Goal: Task Accomplishment & Management: Use online tool/utility

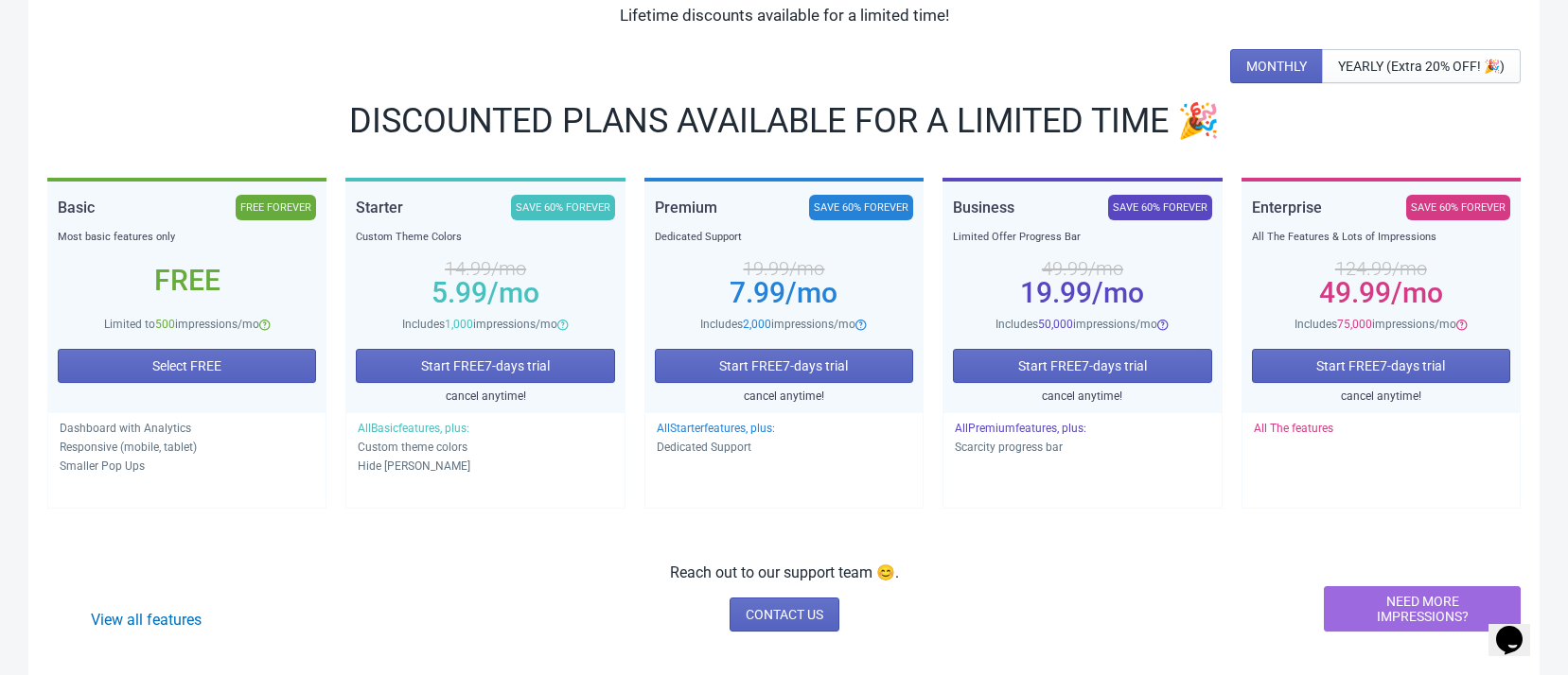
scroll to position [202, 0]
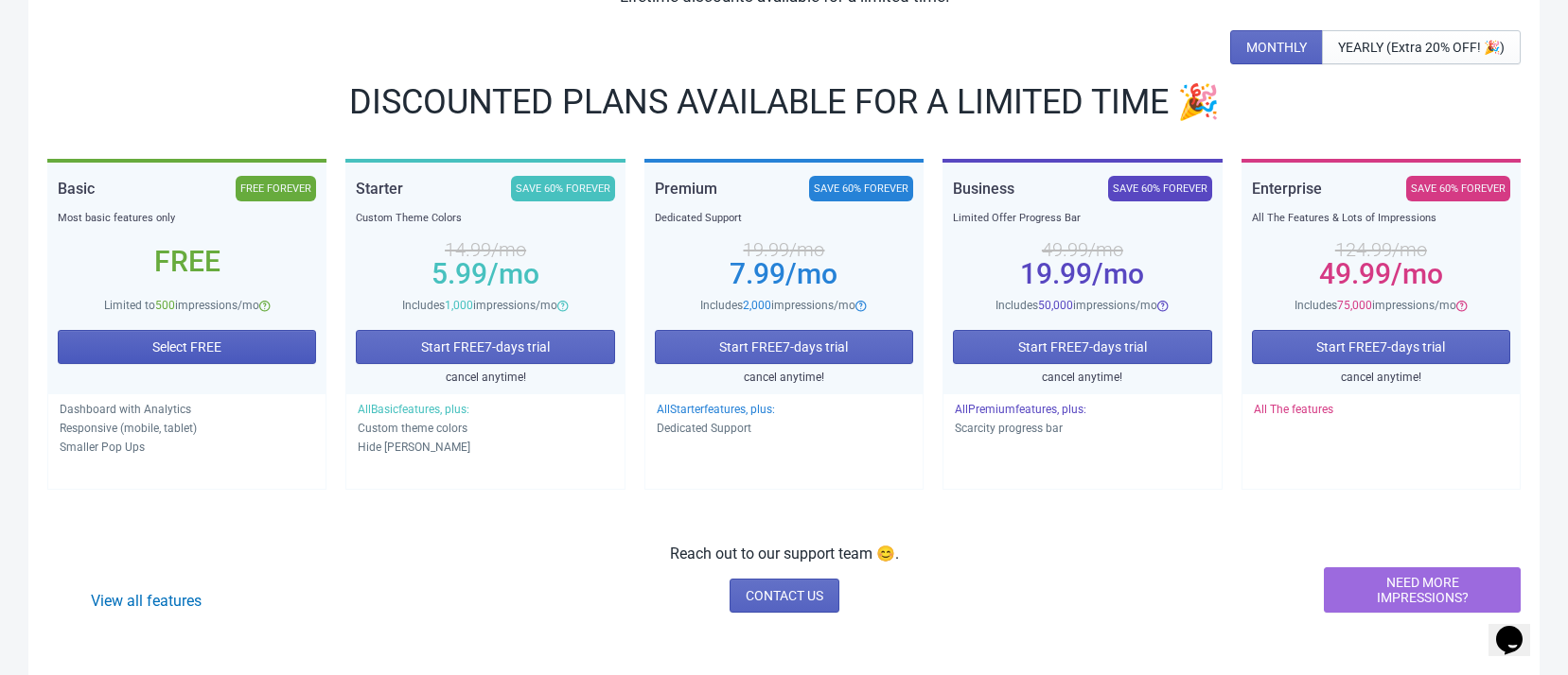
click at [234, 350] on button "Select FREE" at bounding box center [186, 346] width 258 height 34
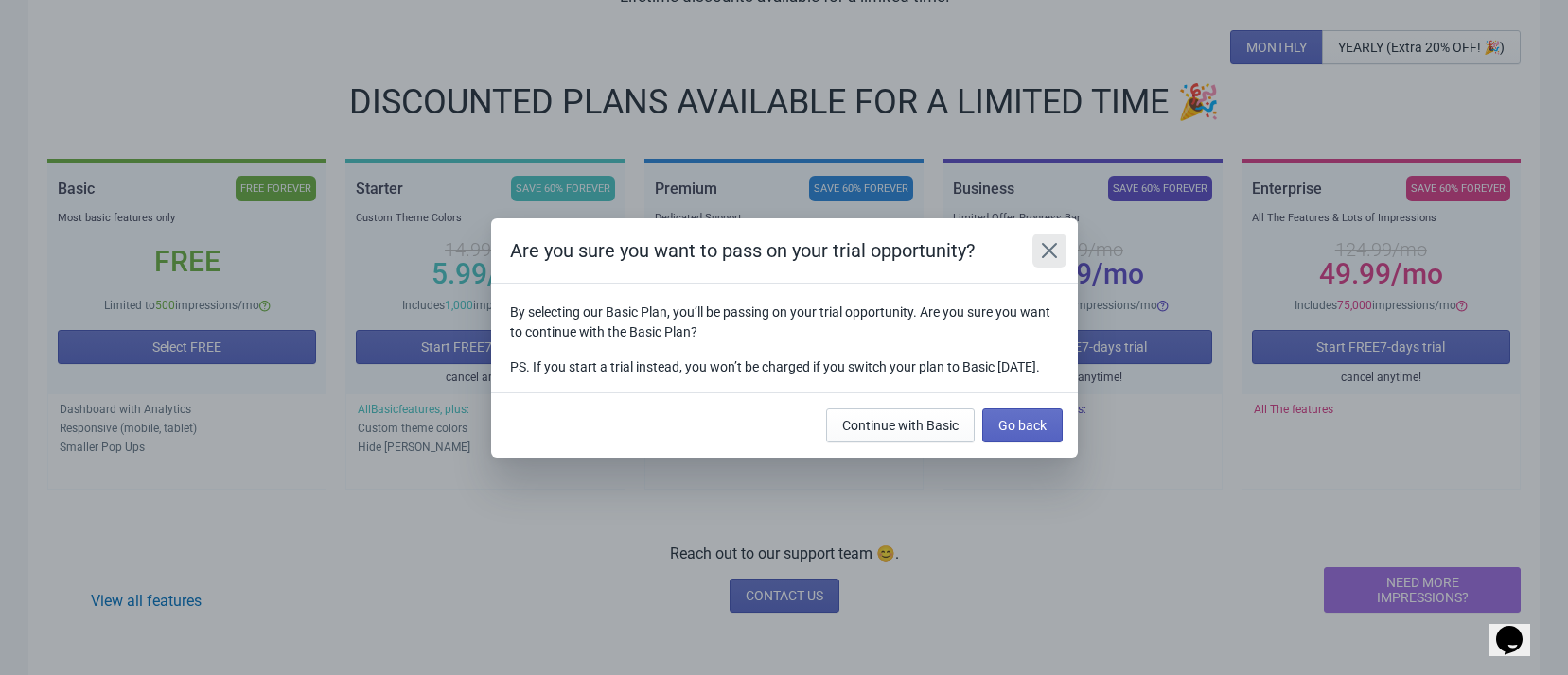
click at [1052, 242] on icon "Close" at bounding box center [1049, 250] width 16 height 16
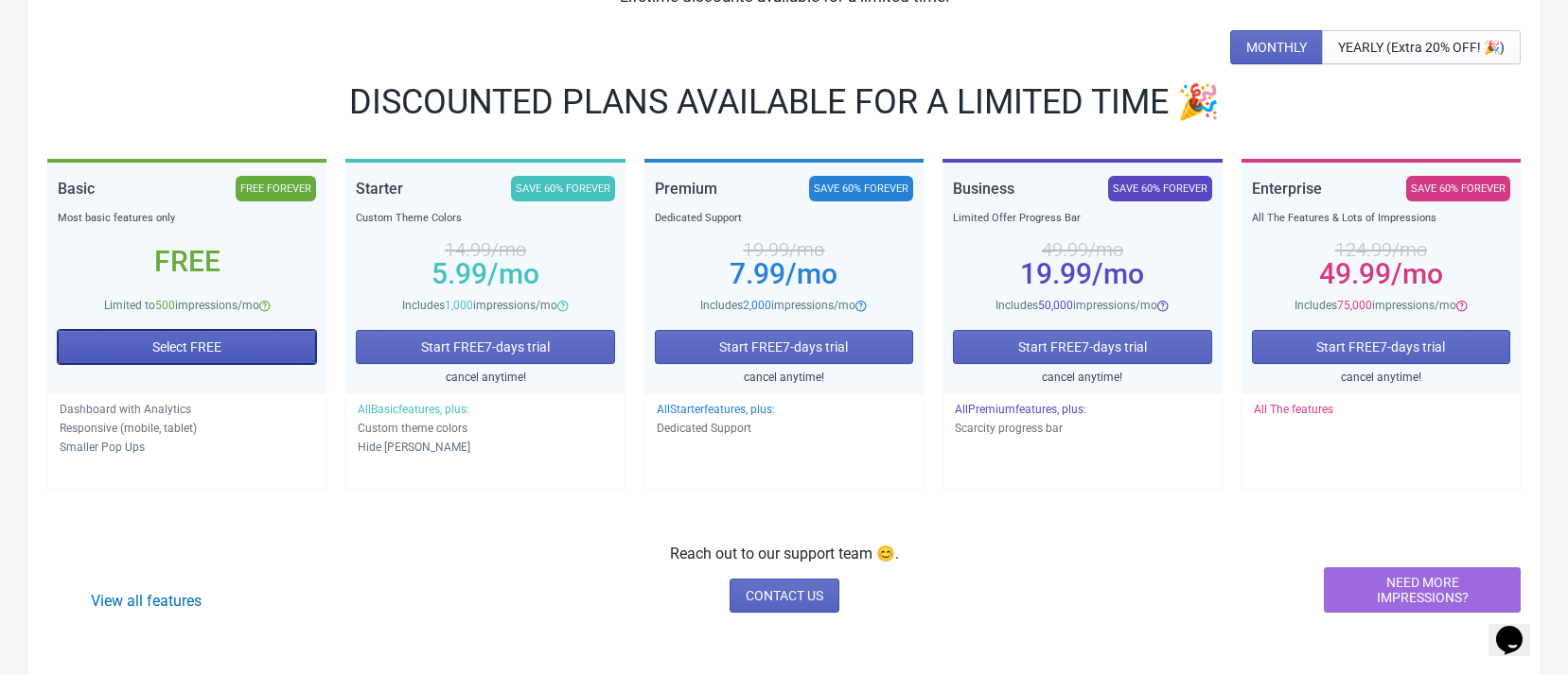
click at [132, 357] on button "Select FREE" at bounding box center [186, 346] width 258 height 34
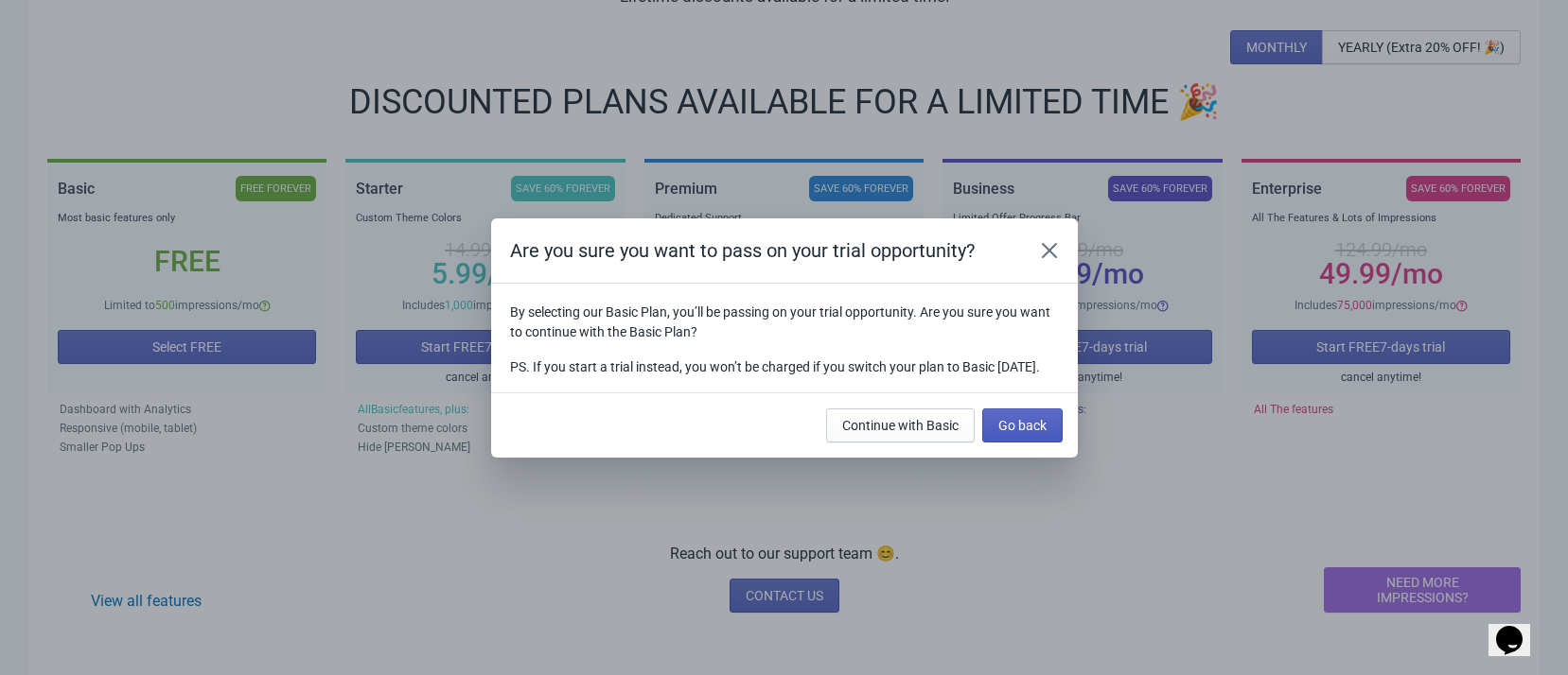
click at [1018, 433] on span "Go back" at bounding box center [1023, 426] width 49 height 16
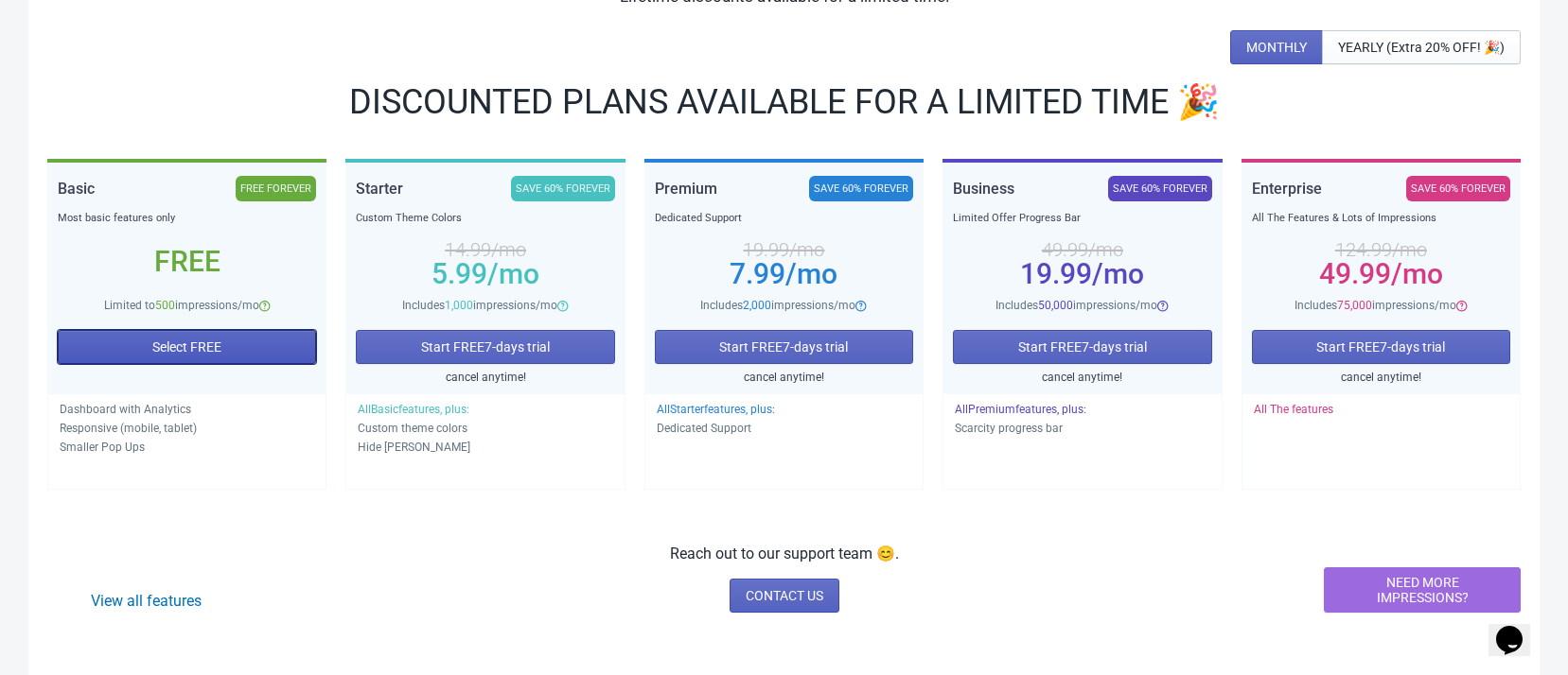
click at [261, 339] on button "Select FREE" at bounding box center [186, 346] width 258 height 34
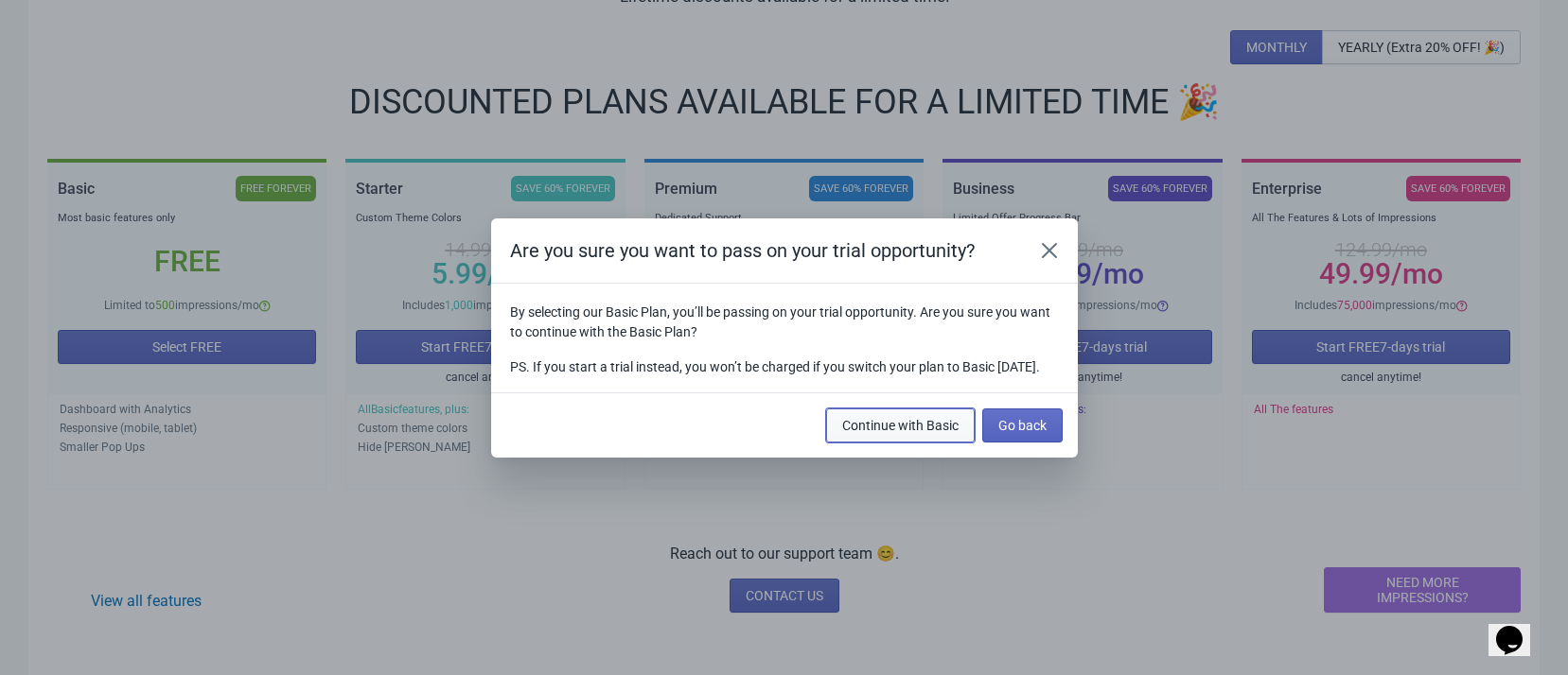
click at [935, 443] on button "Continue with Basic" at bounding box center [900, 425] width 149 height 34
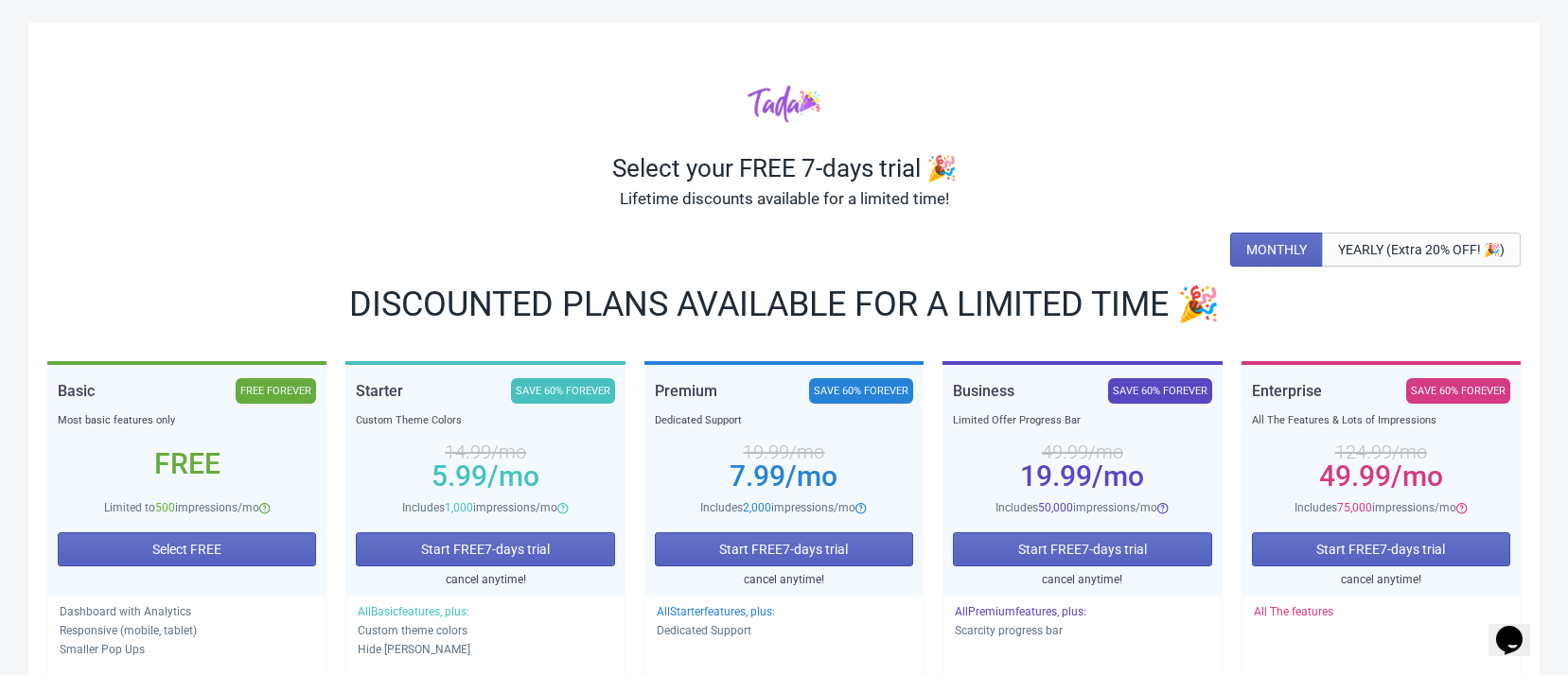
scroll to position [202, 0]
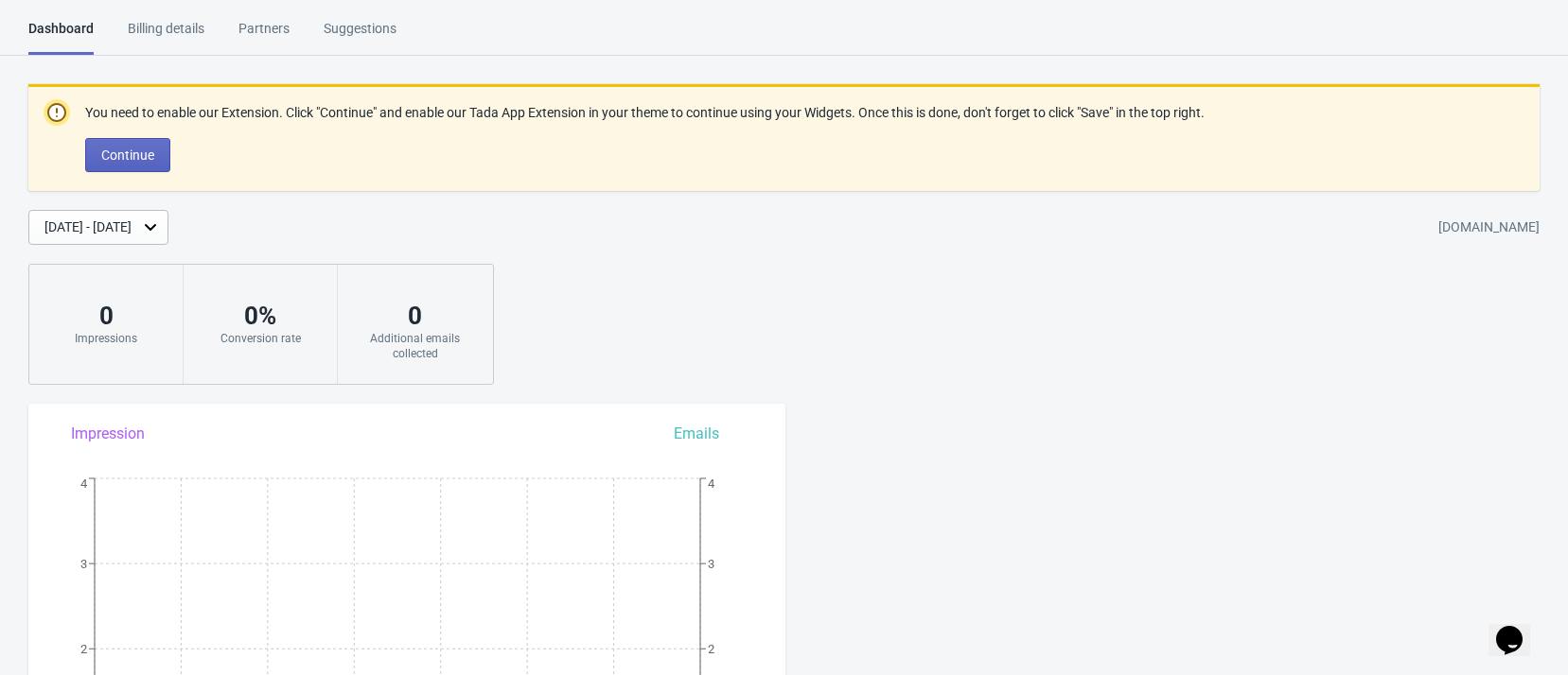
click at [155, 37] on div "Billing details" at bounding box center [165, 35] width 77 height 33
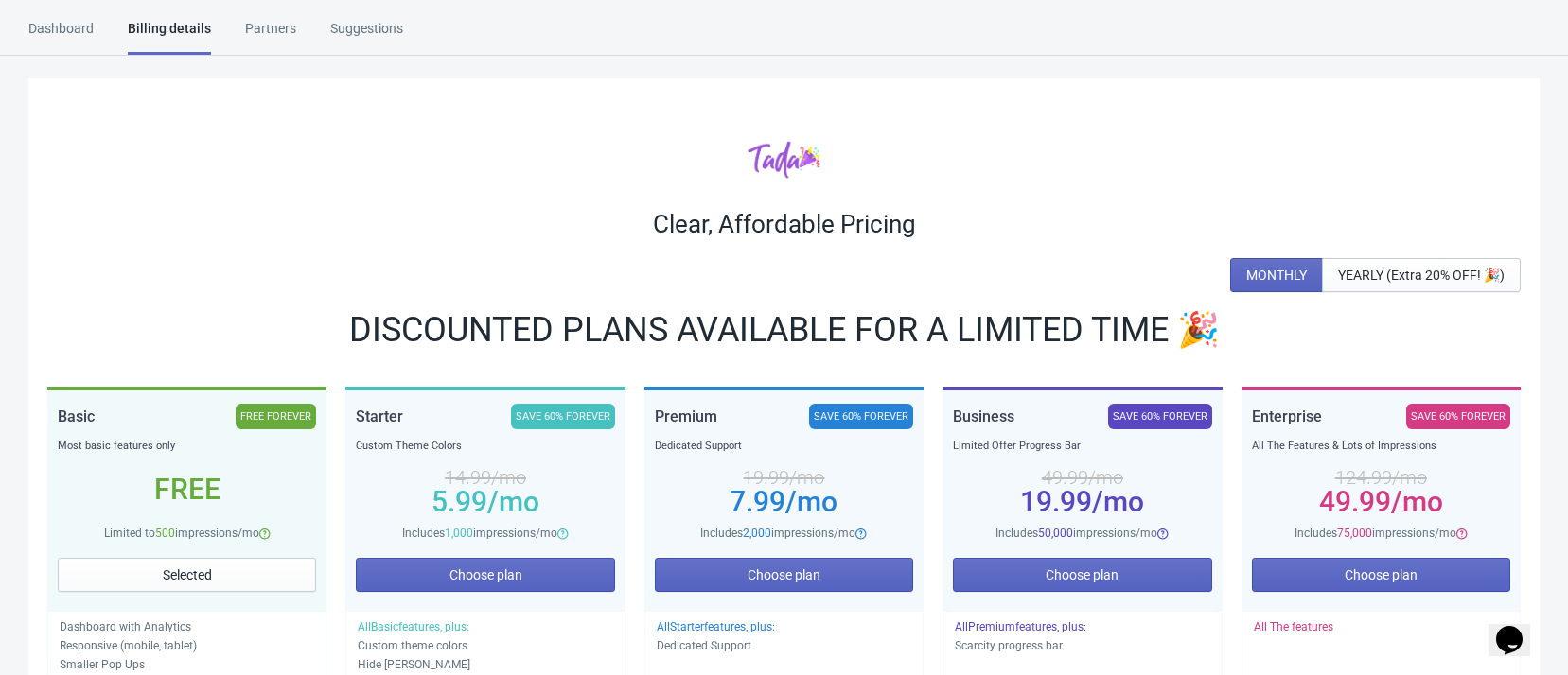
click at [251, 30] on div "Partners" at bounding box center [271, 35] width 52 height 33
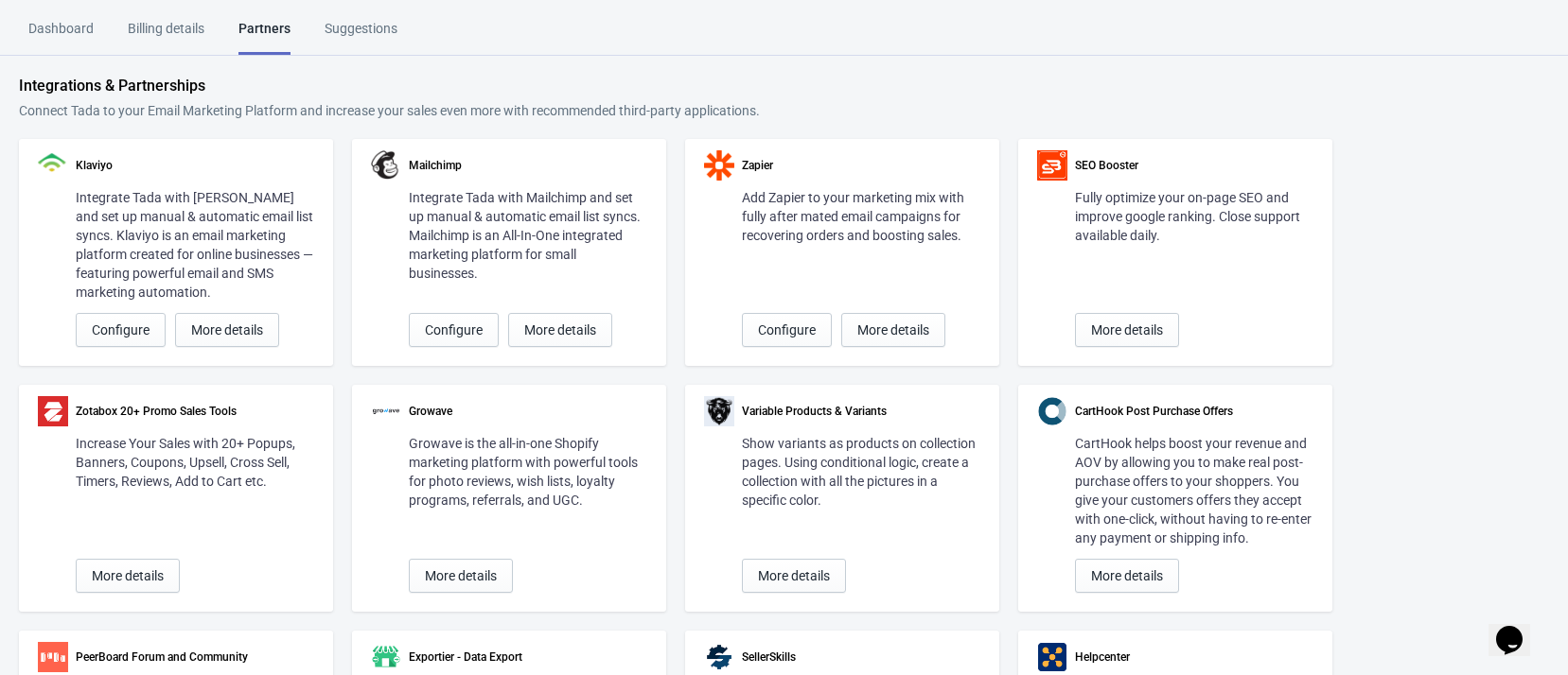
click at [370, 28] on div "Suggestions" at bounding box center [361, 35] width 73 height 33
click at [74, 23] on div "Dashboard" at bounding box center [60, 35] width 65 height 33
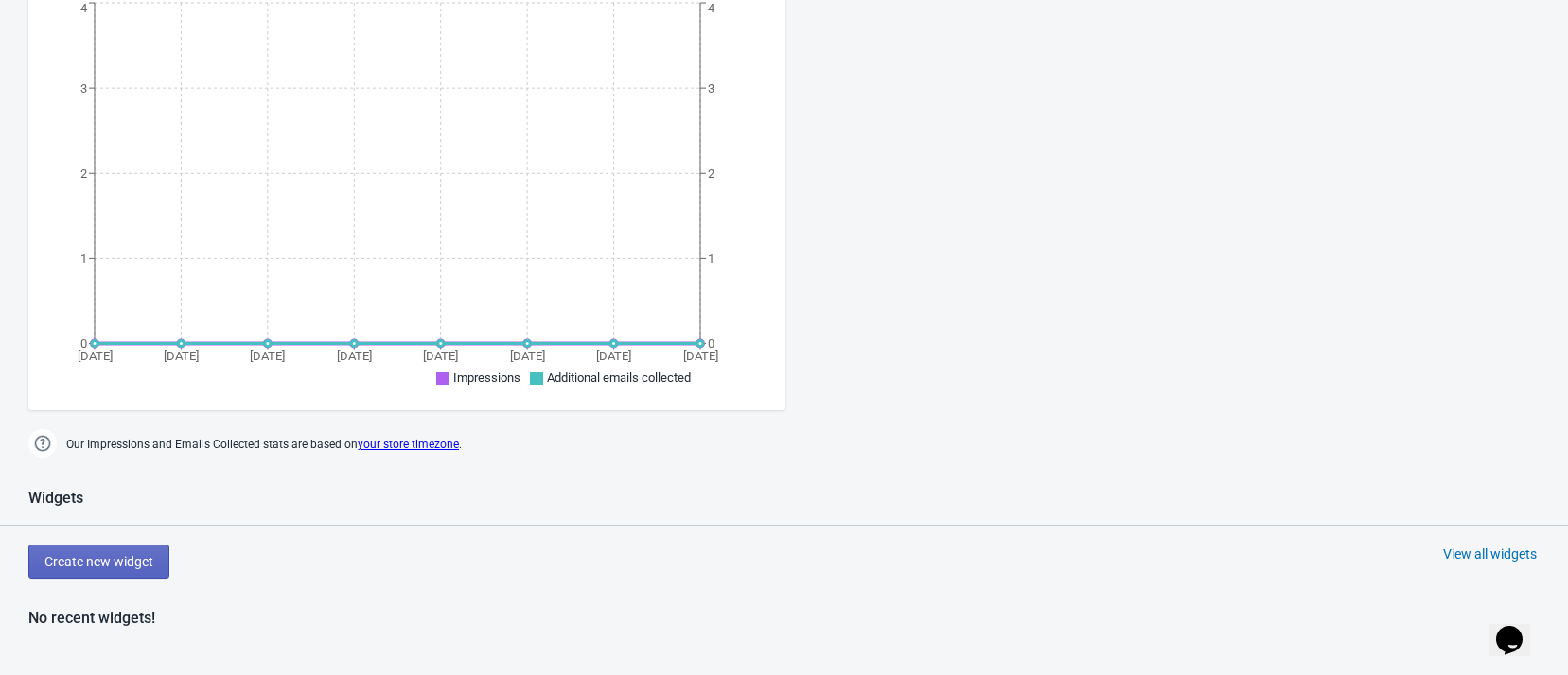
scroll to position [472, 0]
click at [145, 560] on span "Create new widget" at bounding box center [99, 566] width 109 height 16
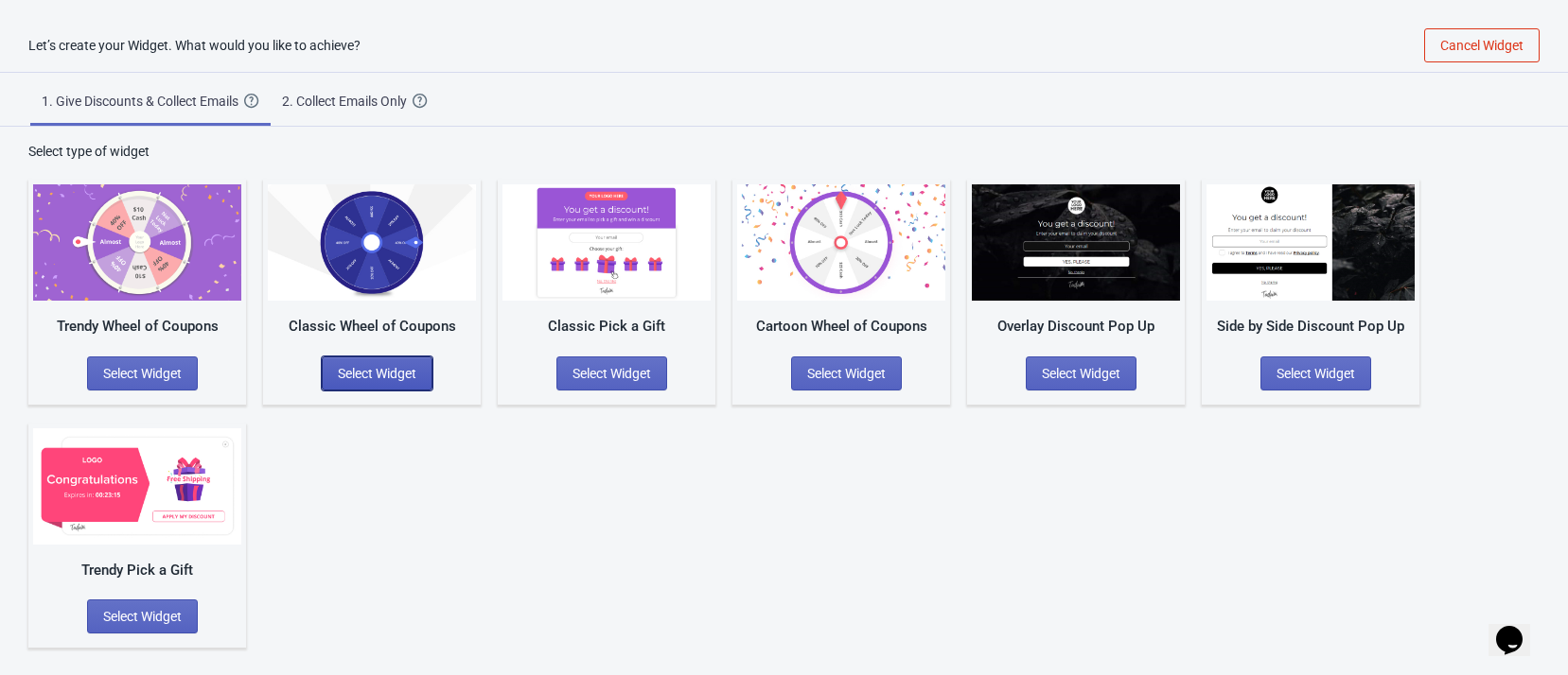
click at [405, 373] on span "Select Widget" at bounding box center [377, 373] width 79 height 16
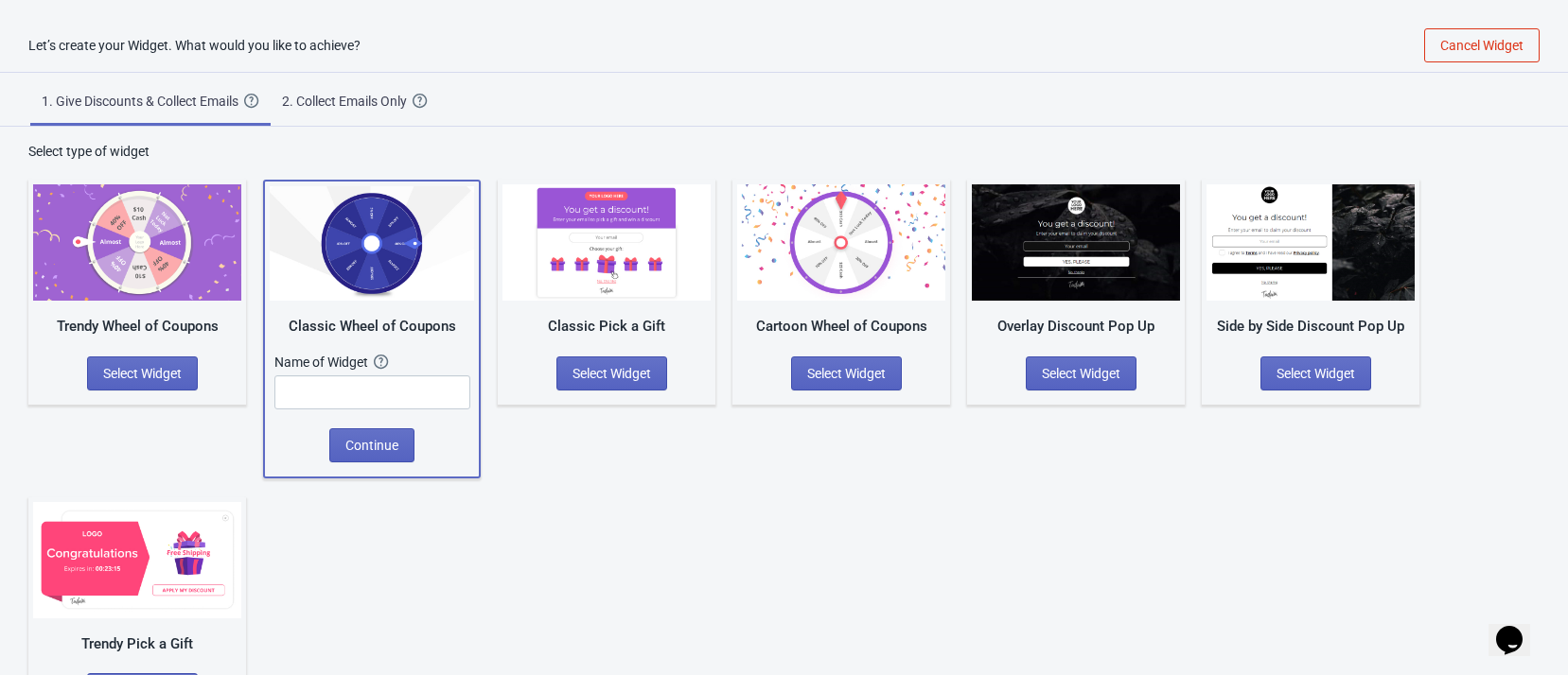
scroll to position [47, 0]
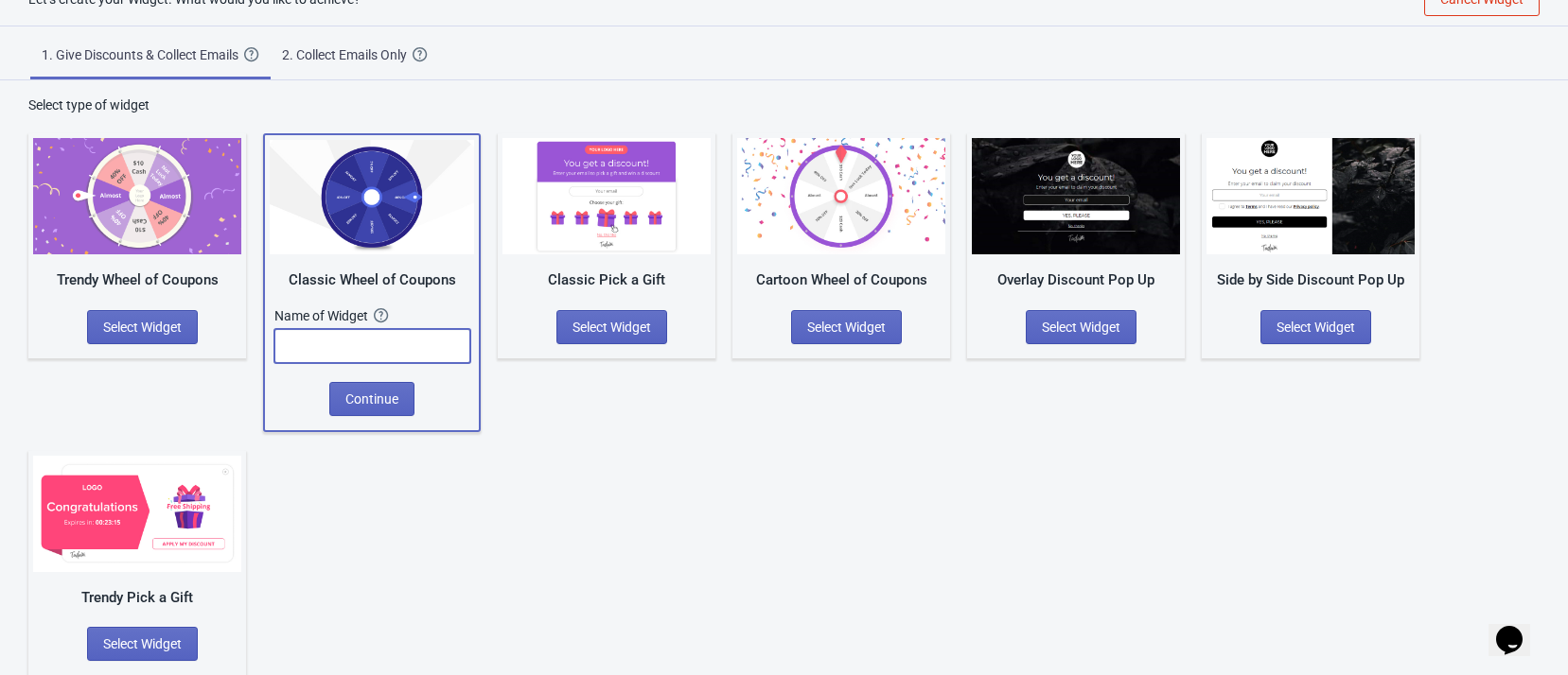
click at [389, 352] on input "text" at bounding box center [372, 345] width 196 height 34
type input "Coffee Corner"
click at [387, 392] on span "Continue" at bounding box center [372, 400] width 53 height 16
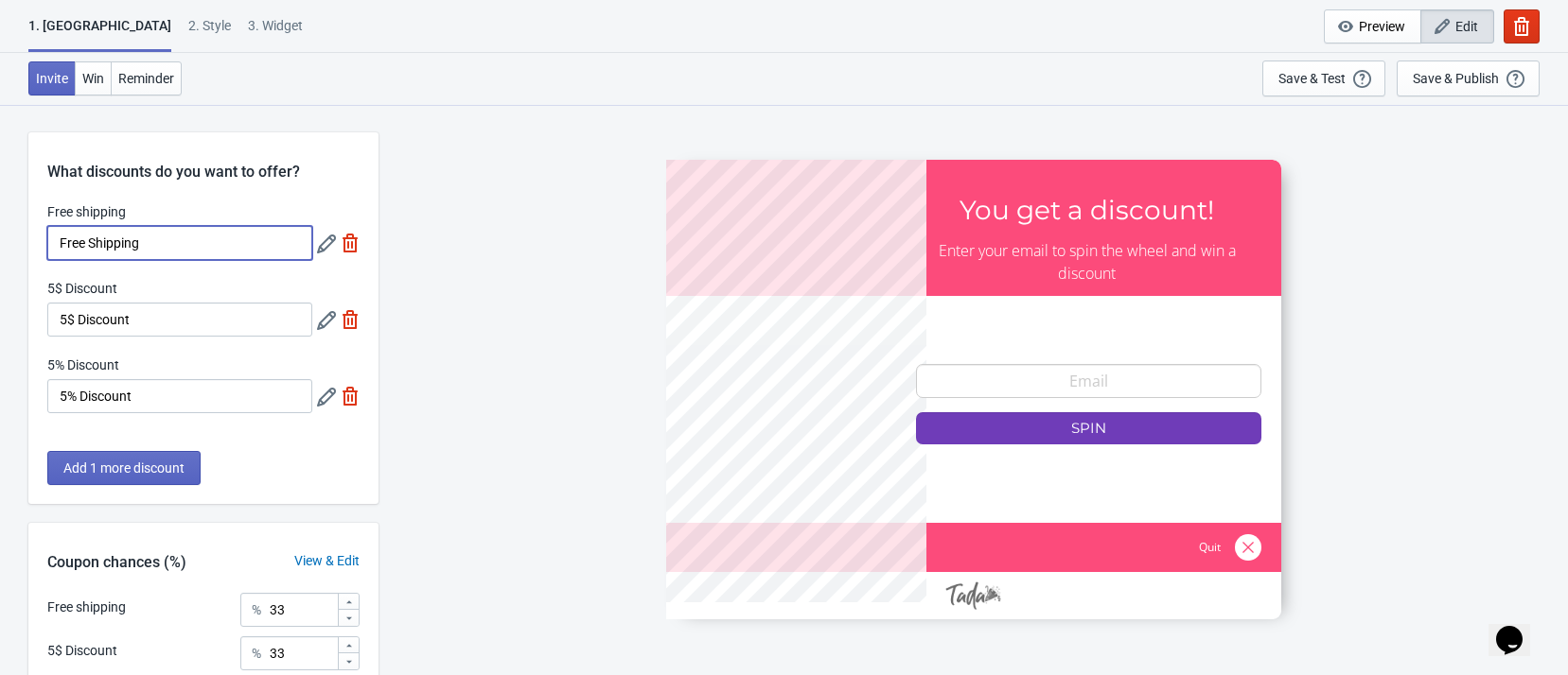
click at [201, 247] on input "Free Shipping" at bounding box center [180, 242] width 265 height 34
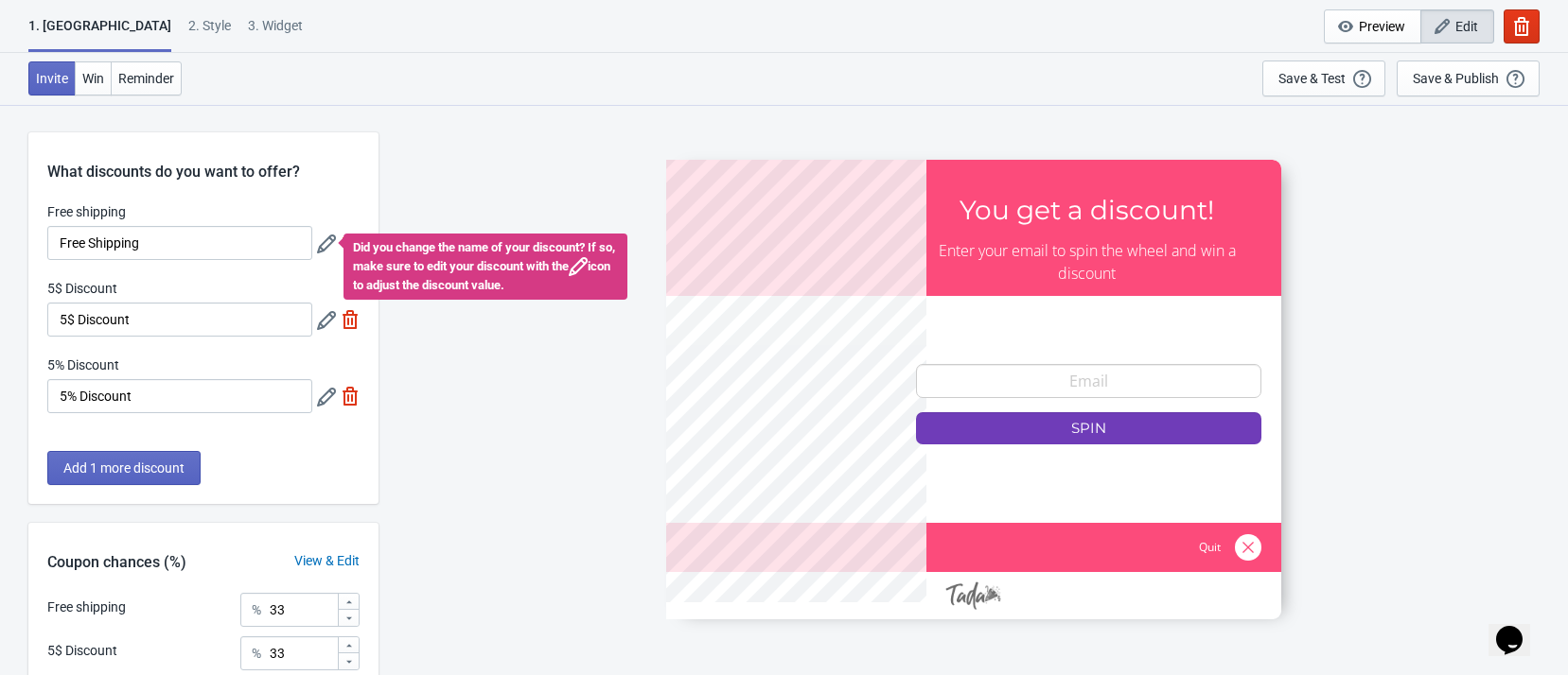
click at [713, 396] on div at bounding box center [974, 389] width 615 height 460
click at [95, 82] on span "Win" at bounding box center [93, 79] width 21 height 16
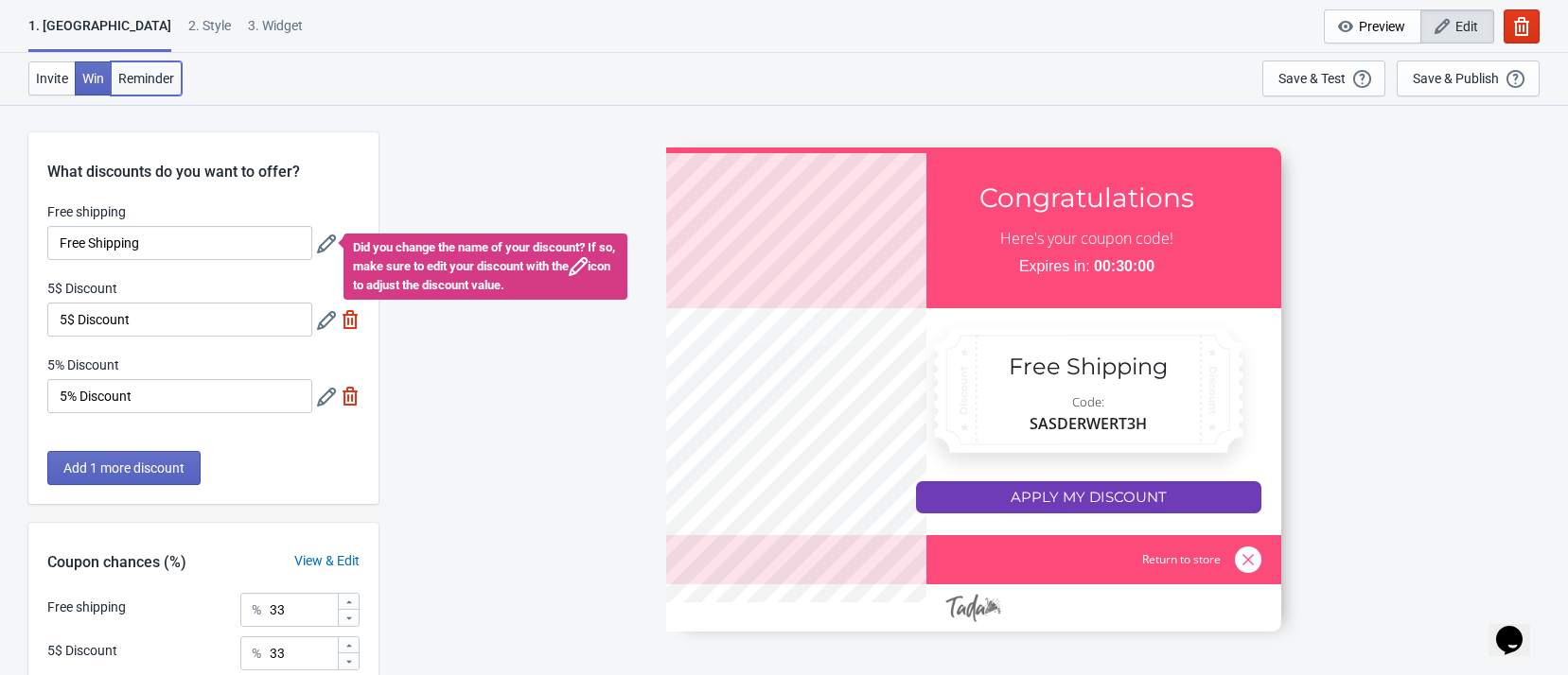
click at [127, 78] on span "Reminder" at bounding box center [146, 79] width 55 height 16
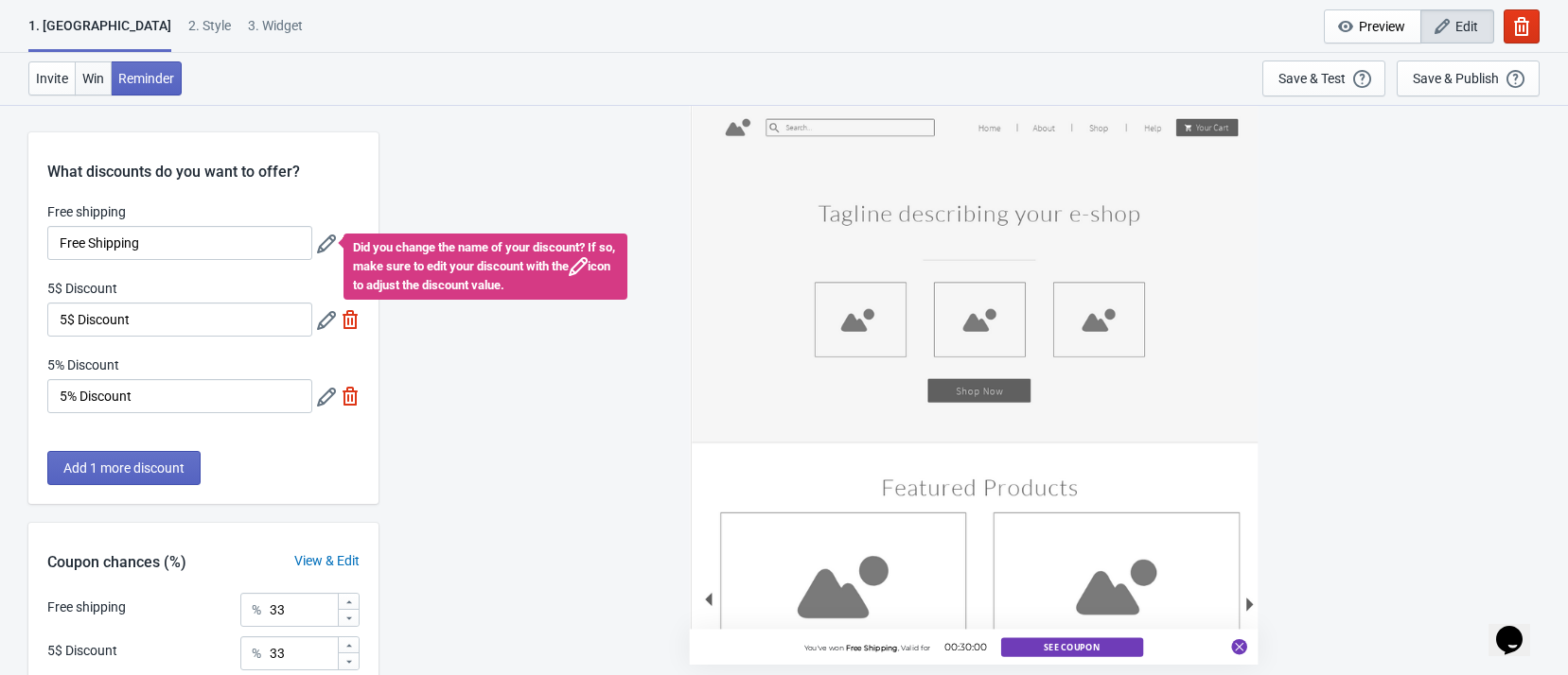
click at [83, 79] on span "Win" at bounding box center [93, 79] width 21 height 16
